Goal: Information Seeking & Learning: Learn about a topic

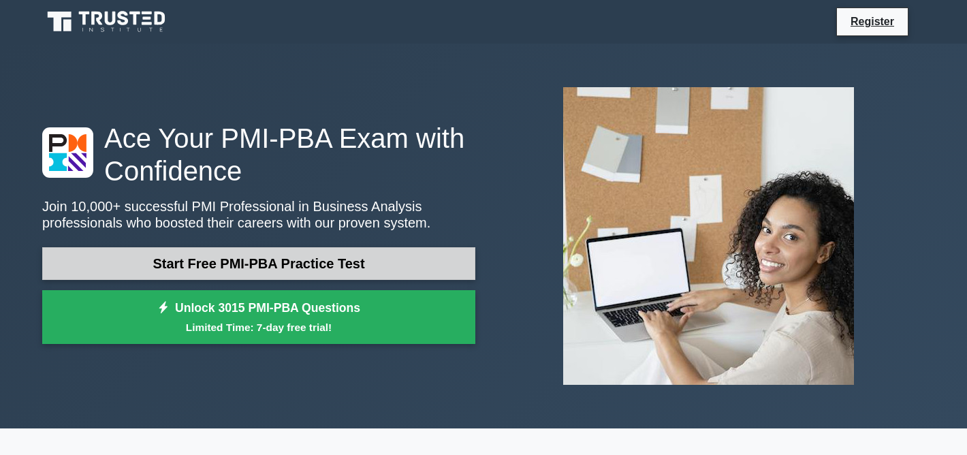
click at [304, 267] on link "Start Free PMI-PBA Practice Test" at bounding box center [258, 263] width 433 height 33
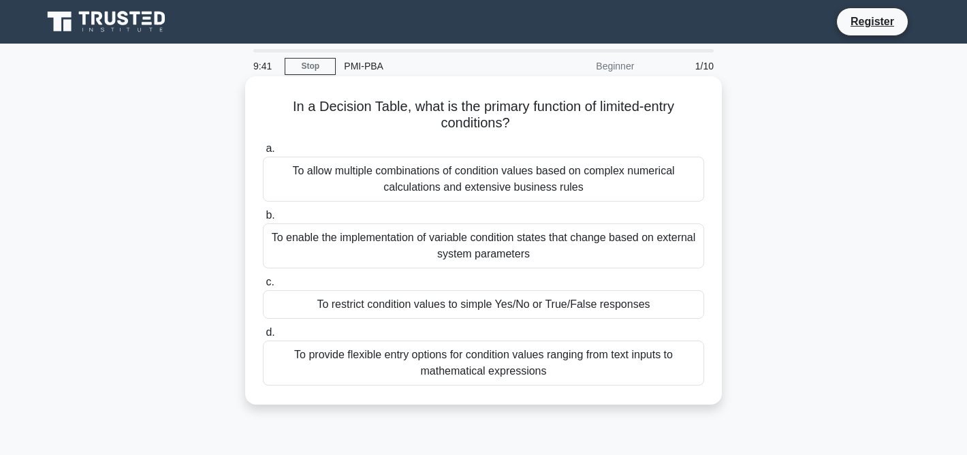
click at [462, 109] on h5 "In a Decision Table, what is the primary function of limited-entry conditions? …" at bounding box center [483, 115] width 444 height 34
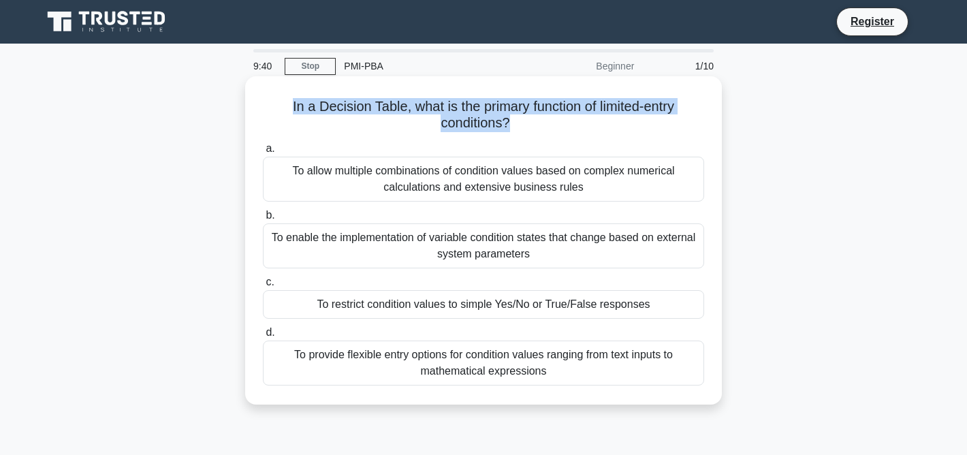
click at [462, 109] on h5 "In a Decision Table, what is the primary function of limited-entry conditions? …" at bounding box center [483, 115] width 444 height 34
copy div "In a Decision Table, what is the primary function of limited-entry conditions? …"
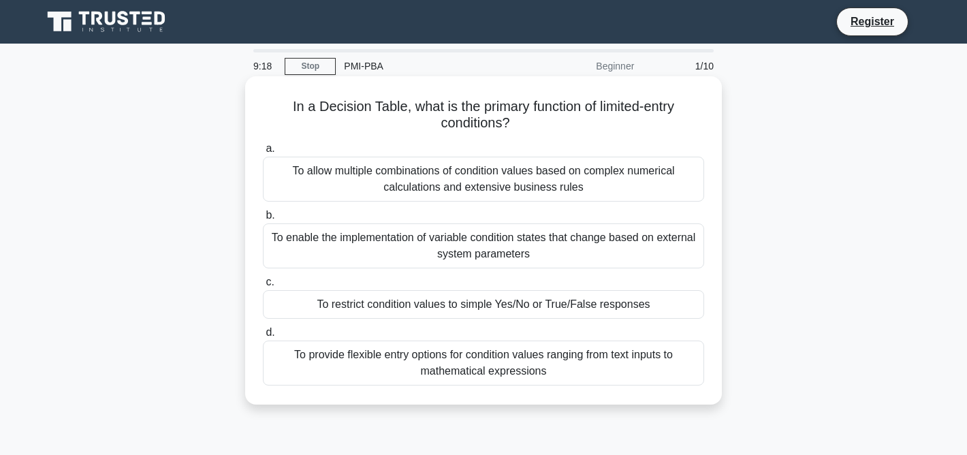
click at [518, 236] on div "To enable the implementation of variable condition states that change based on …" at bounding box center [483, 245] width 441 height 45
click at [263, 220] on input "b. To enable the implementation of variable condition states that change based …" at bounding box center [263, 215] width 0 height 9
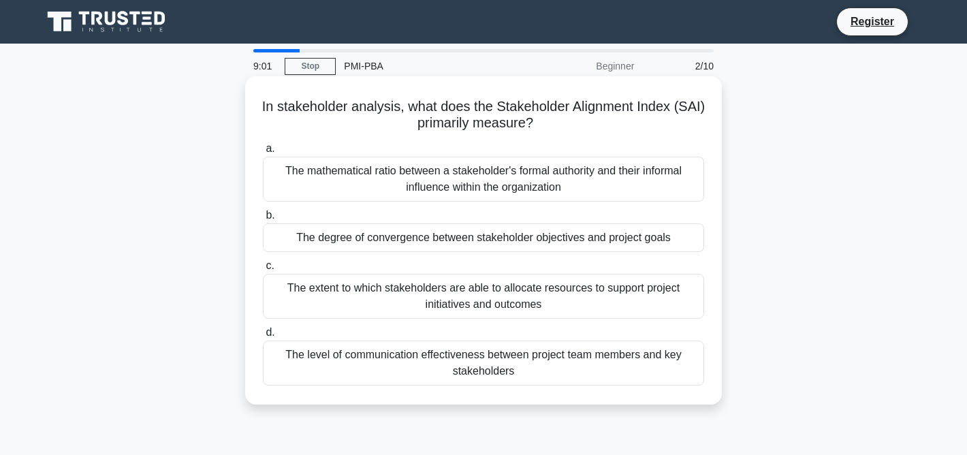
click at [413, 169] on div "The mathematical ratio between a stakeholder's formal authority and their infor…" at bounding box center [483, 179] width 441 height 45
click at [263, 153] on input "a. The mathematical ratio between a stakeholder's formal authority and their in…" at bounding box center [263, 148] width 0 height 9
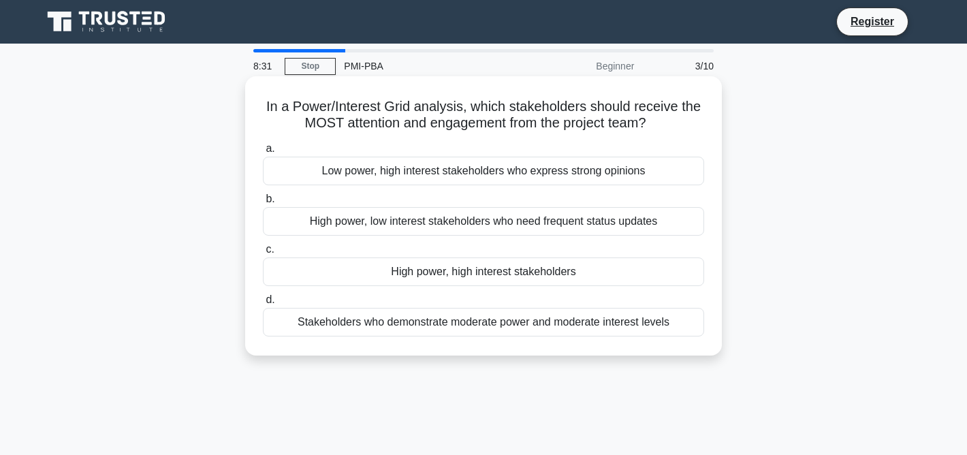
click at [549, 278] on div "High power, high interest stakeholders" at bounding box center [483, 271] width 441 height 29
click at [263, 254] on input "c. High power, high interest stakeholders" at bounding box center [263, 249] width 0 height 9
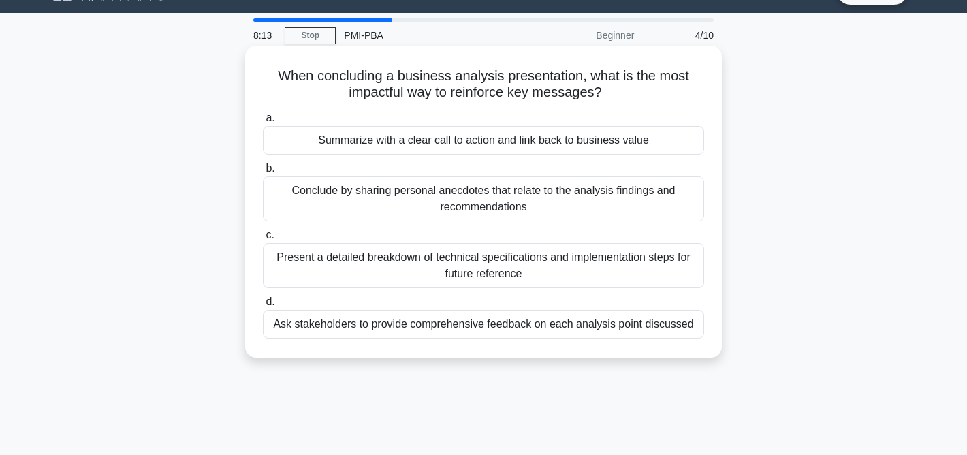
scroll to position [33, 0]
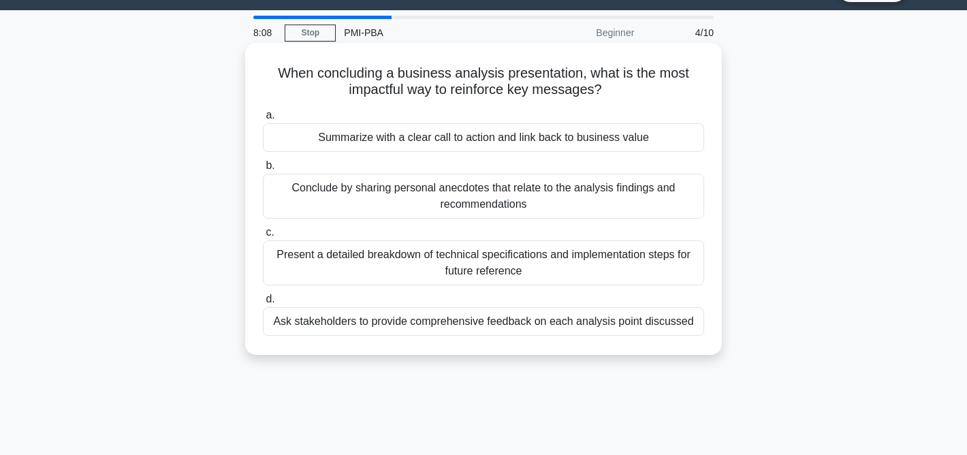
click at [579, 323] on div "Ask stakeholders to provide comprehensive feedback on each analysis point discu…" at bounding box center [483, 321] width 441 height 29
click at [263, 304] on input "d. Ask stakeholders to provide comprehensive feedback on each analysis point di…" at bounding box center [263, 299] width 0 height 9
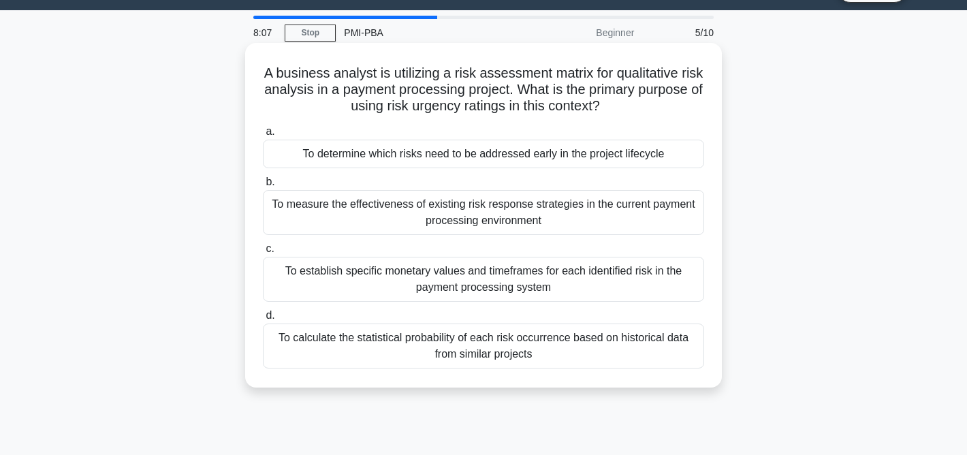
scroll to position [0, 0]
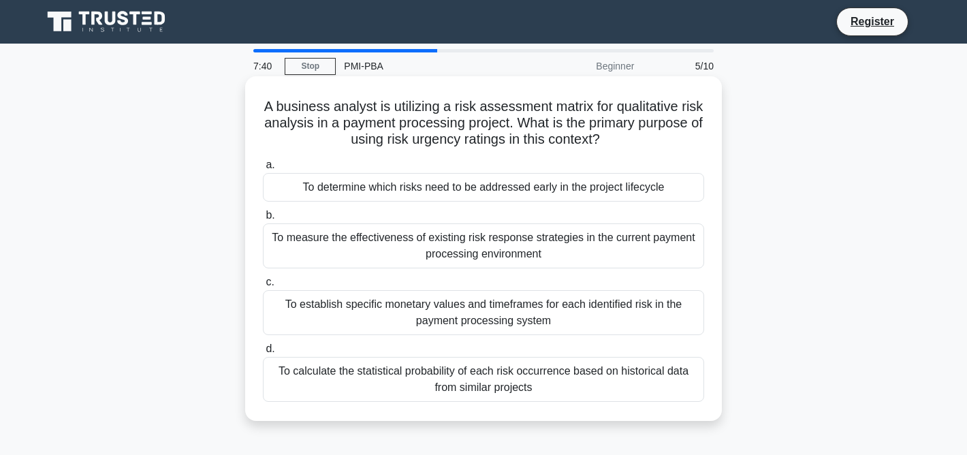
click at [565, 253] on div "To measure the effectiveness of existing risk response strategies in the curren…" at bounding box center [483, 245] width 441 height 45
click at [263, 220] on input "b. To measure the effectiveness of existing risk response strategies in the cur…" at bounding box center [263, 215] width 0 height 9
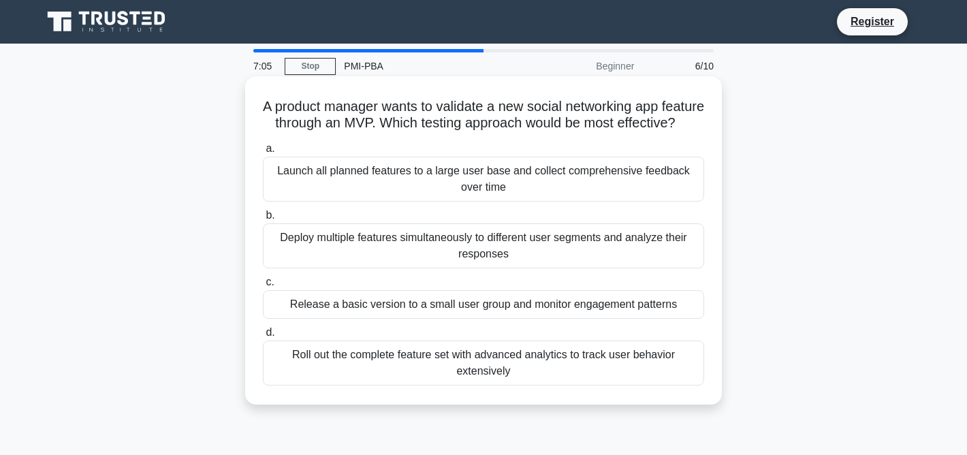
click at [464, 319] on div "Release a basic version to a small user group and monitor engagement patterns" at bounding box center [483, 304] width 441 height 29
click at [263, 287] on input "c. Release a basic version to a small user group and monitor engagement patterns" at bounding box center [263, 282] width 0 height 9
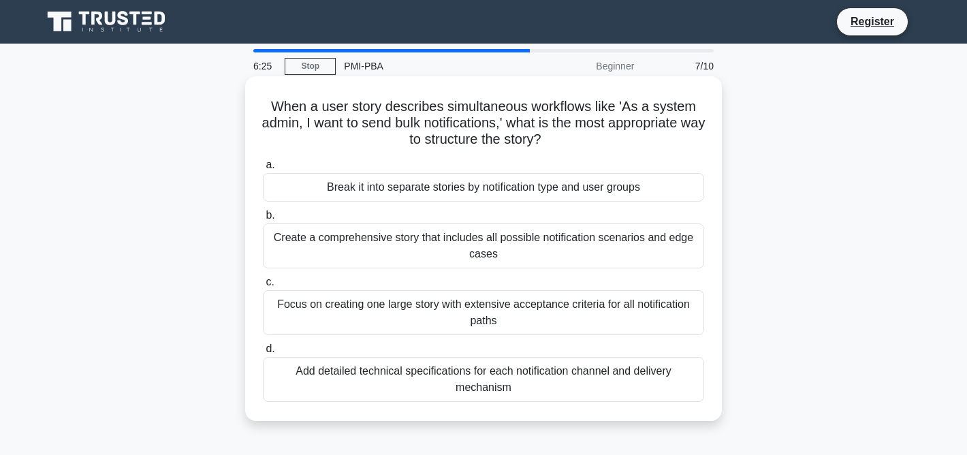
click at [592, 189] on div "Break it into separate stories by notification type and user groups" at bounding box center [483, 187] width 441 height 29
click at [263, 170] on input "a. Break it into separate stories by notification type and user groups" at bounding box center [263, 165] width 0 height 9
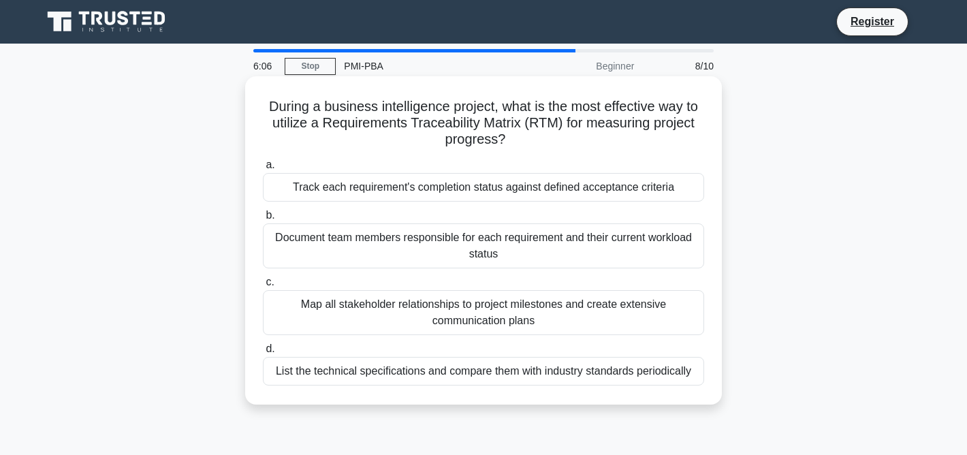
click at [490, 183] on div "Track each requirement's completion status against defined acceptance criteria" at bounding box center [483, 187] width 441 height 29
click at [263, 170] on input "a. Track each requirement's completion status against defined acceptance criter…" at bounding box center [263, 165] width 0 height 9
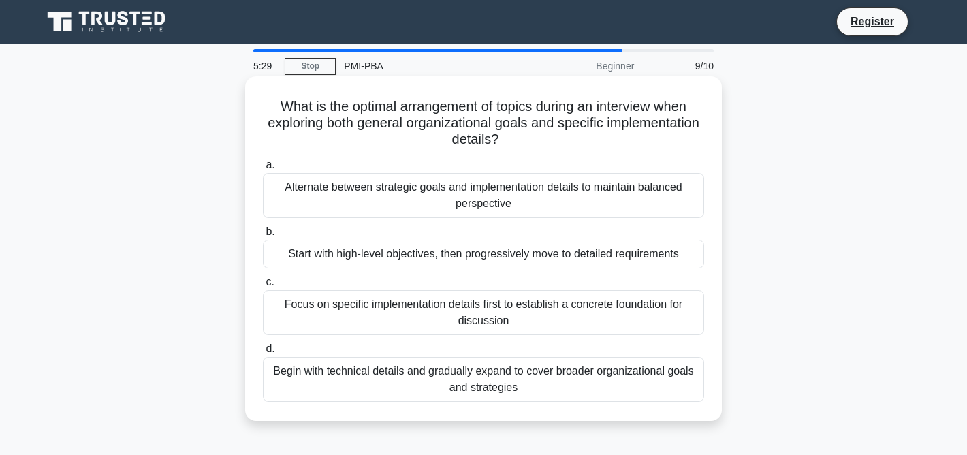
click at [530, 248] on div "Start with high-level objectives, then progressively move to detailed requireme…" at bounding box center [483, 254] width 441 height 29
click at [263, 236] on input "b. Start with high-level objectives, then progressively move to detailed requir…" at bounding box center [263, 231] width 0 height 9
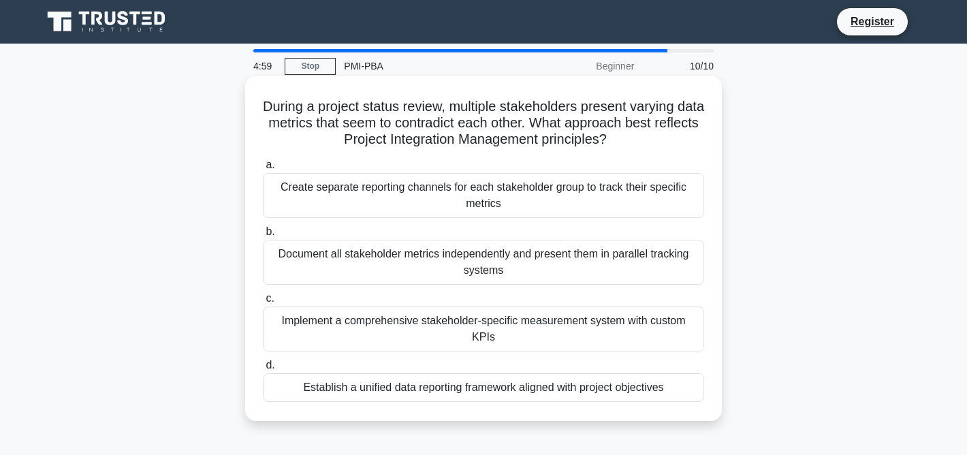
click at [547, 373] on div "Establish a unified data reporting framework aligned with project objectives" at bounding box center [483, 387] width 441 height 29
click at [263, 370] on input "d. Establish a unified data reporting framework aligned with project objectives" at bounding box center [263, 365] width 0 height 9
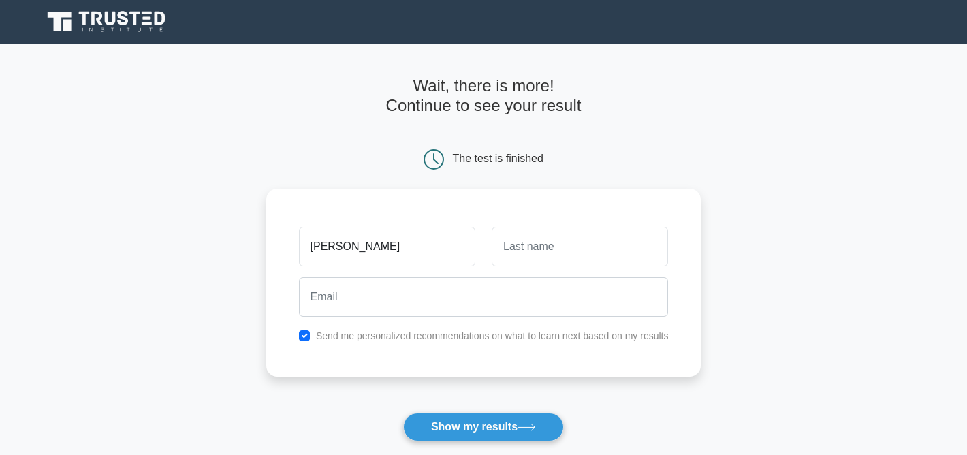
type input "mohamed"
type input "elsherbini"
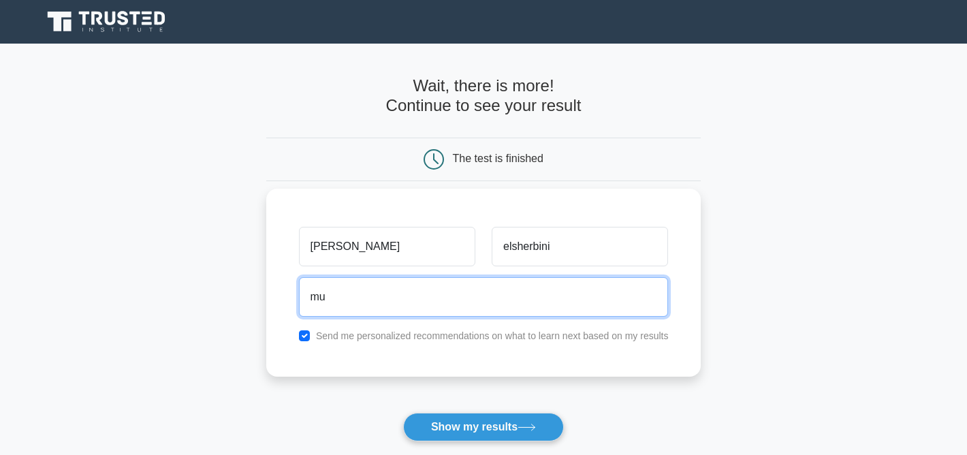
type input "Muhhamed.3alla2@gmail.com"
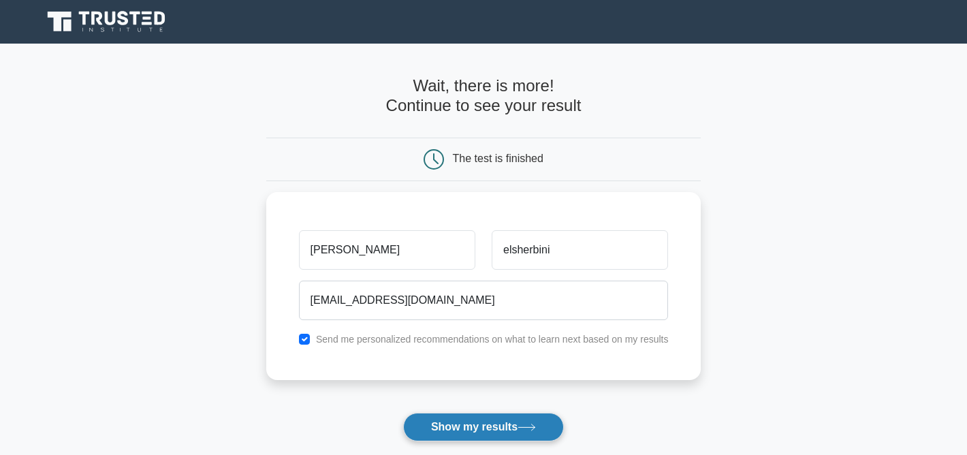
click at [475, 423] on button "Show my results" at bounding box center [483, 427] width 161 height 29
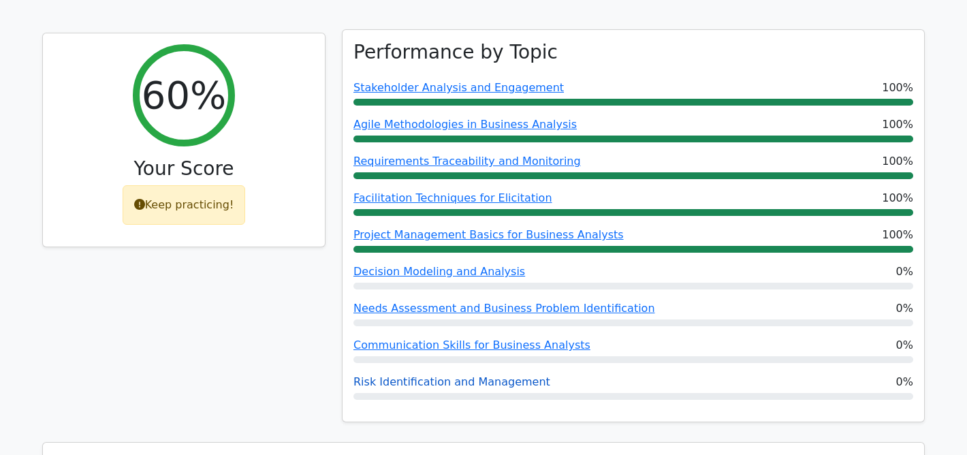
scroll to position [564, 0]
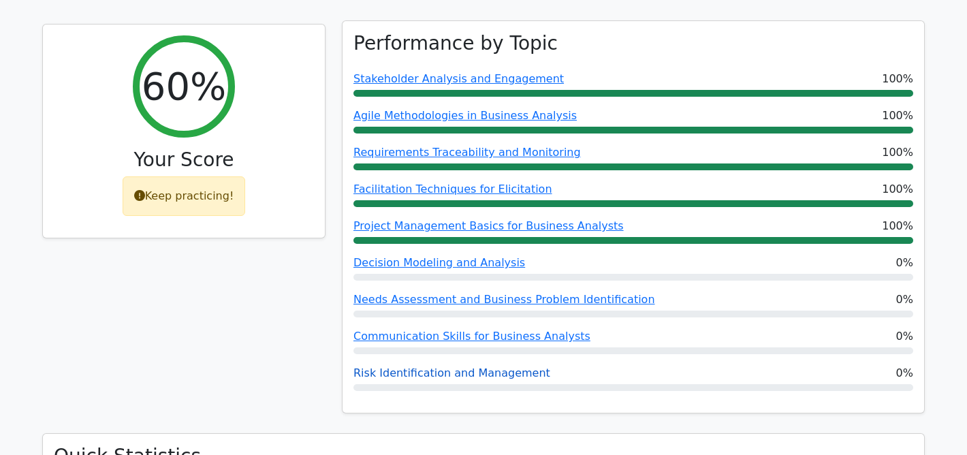
click at [432, 366] on link "Risk Identification and Management" at bounding box center [451, 372] width 197 height 13
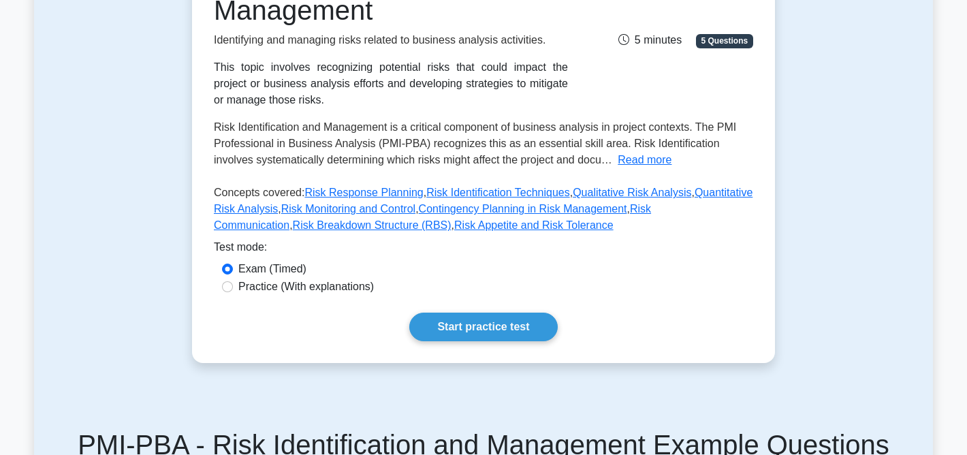
scroll to position [233, 0]
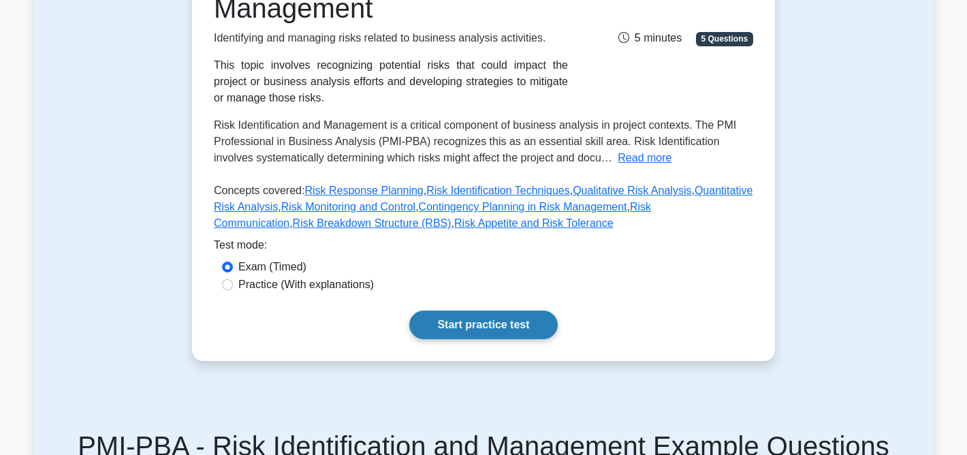
click at [487, 323] on link "Start practice test" at bounding box center [483, 324] width 148 height 29
